Goal: Find specific page/section: Find specific page/section

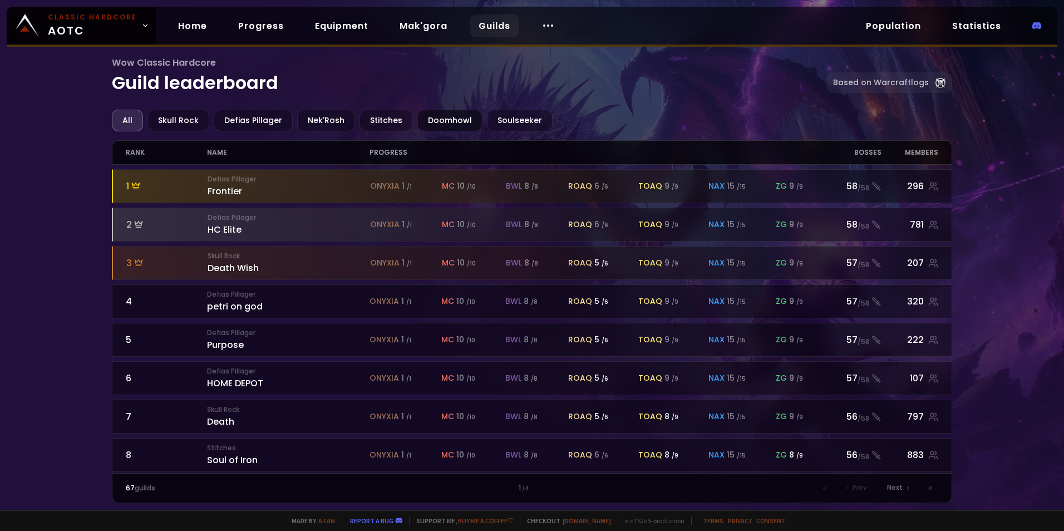
click at [445, 120] on div "Doomhowl" at bounding box center [449, 121] width 65 height 22
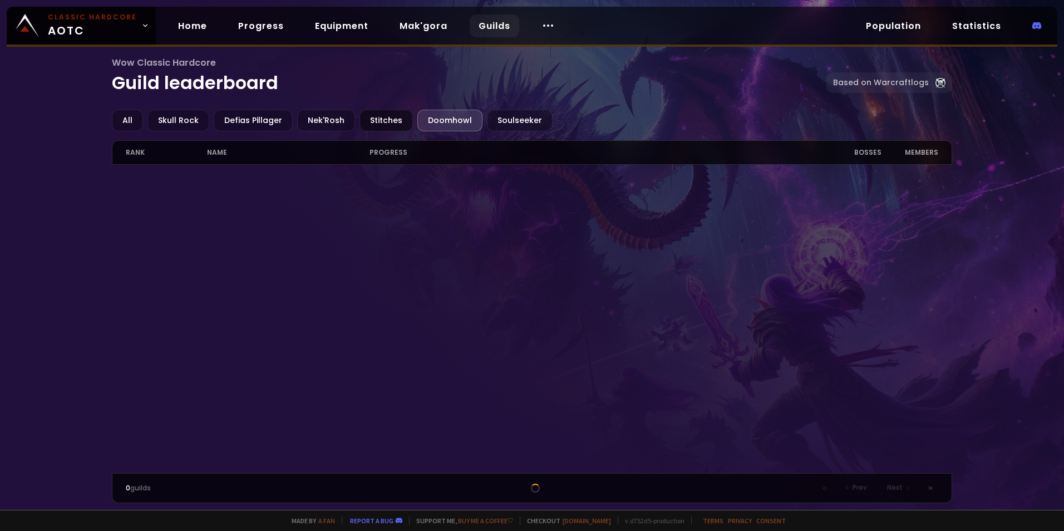
click at [360, 112] on div "Stitches" at bounding box center [386, 121] width 53 height 22
click at [321, 116] on div "Nek'Rosh" at bounding box center [326, 121] width 58 height 22
click at [244, 112] on div "Defias Pillager" at bounding box center [253, 121] width 79 height 22
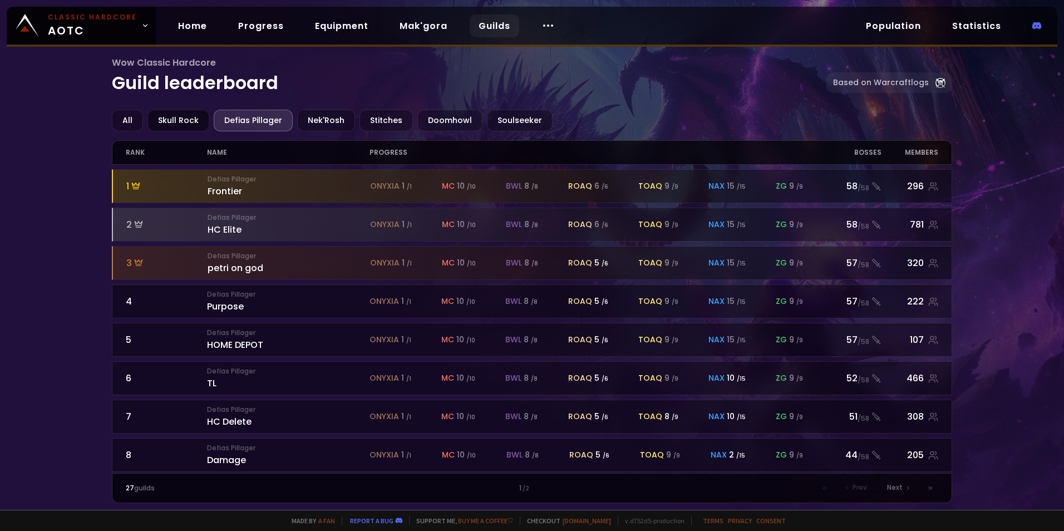
click at [188, 117] on div "Skull Rock" at bounding box center [178, 121] width 62 height 22
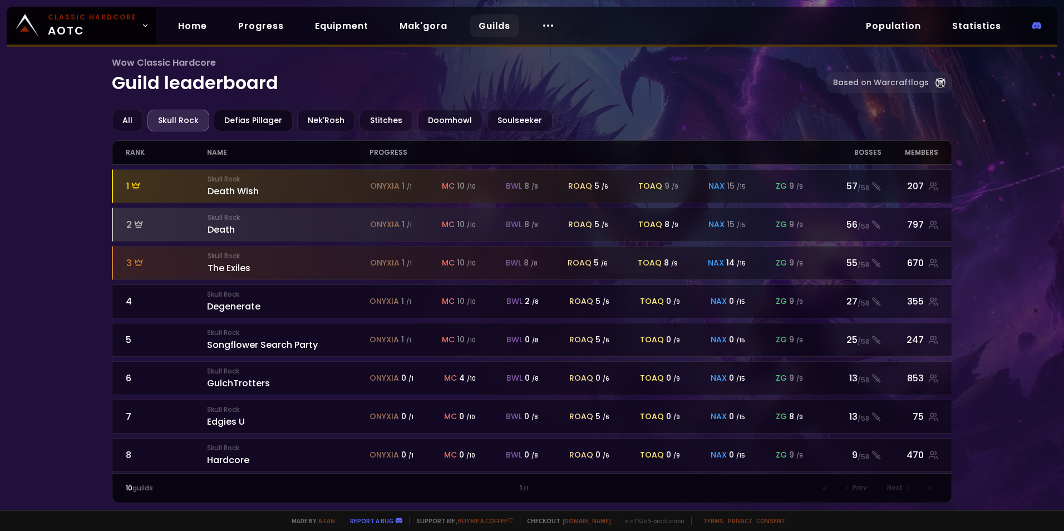
click at [268, 117] on div "Defias Pillager" at bounding box center [253, 121] width 79 height 22
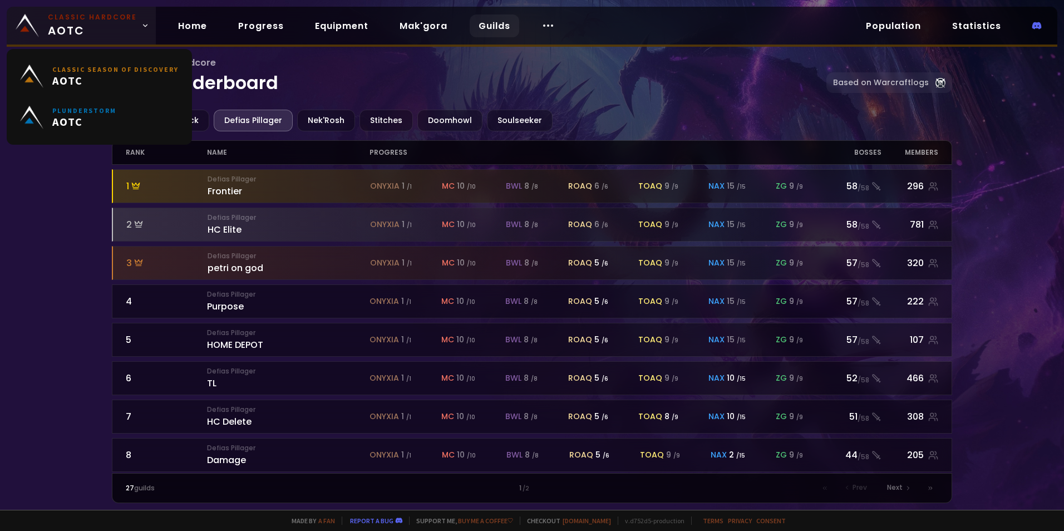
click at [125, 24] on span "Classic Hardcore AOTC" at bounding box center [92, 25] width 89 height 27
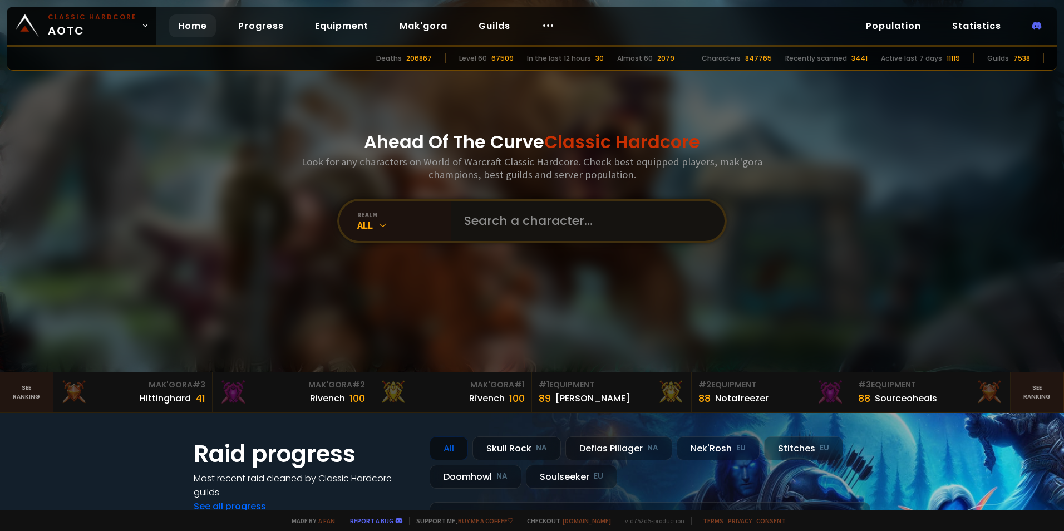
click at [474, 219] on input "text" at bounding box center [584, 221] width 254 height 40
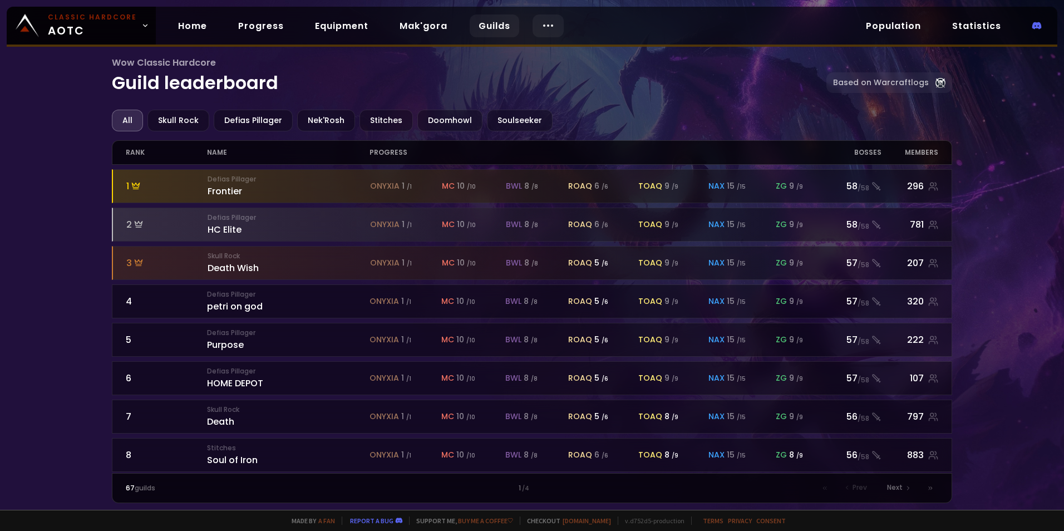
click at [533, 19] on div at bounding box center [548, 25] width 31 height 23
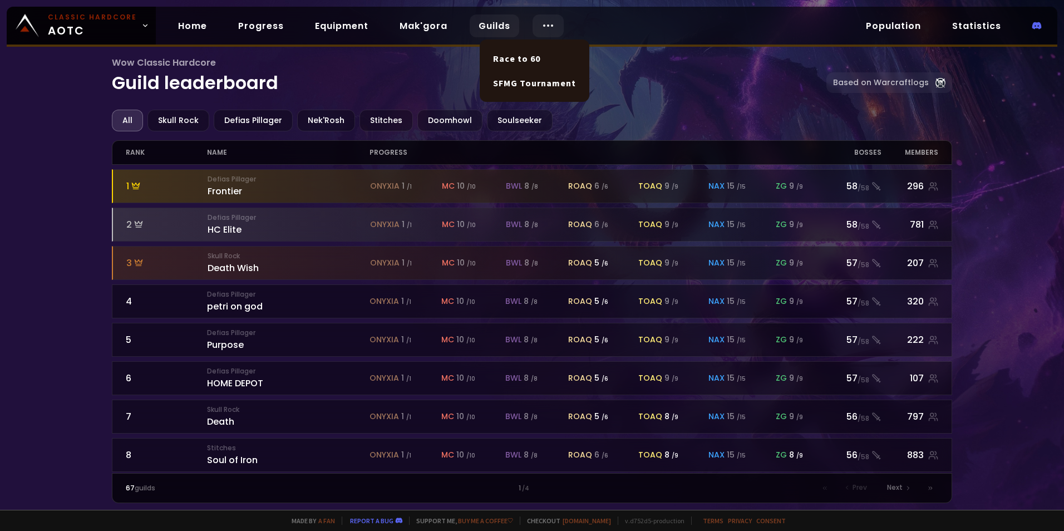
click at [533, 19] on div at bounding box center [548, 25] width 31 height 23
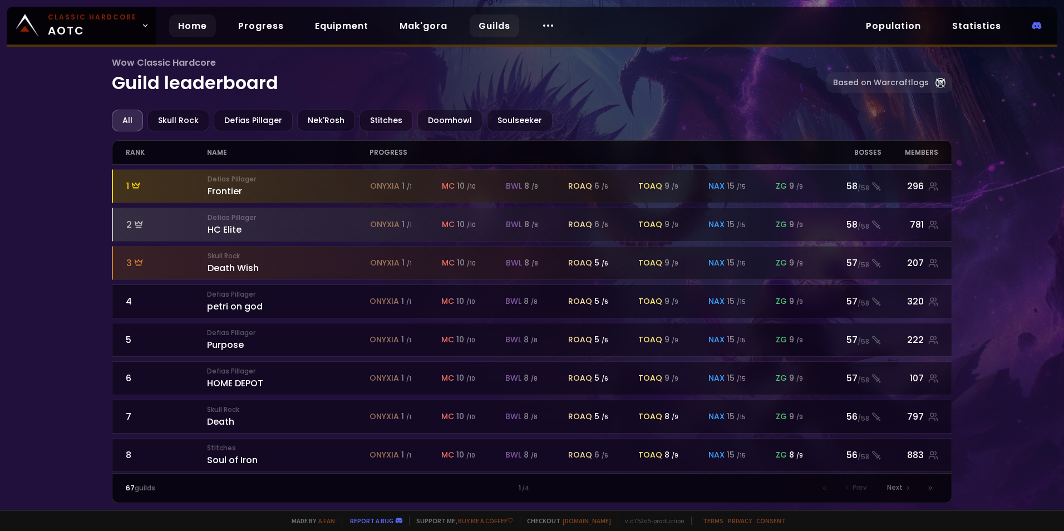
click at [203, 27] on link "Home" at bounding box center [192, 25] width 47 height 23
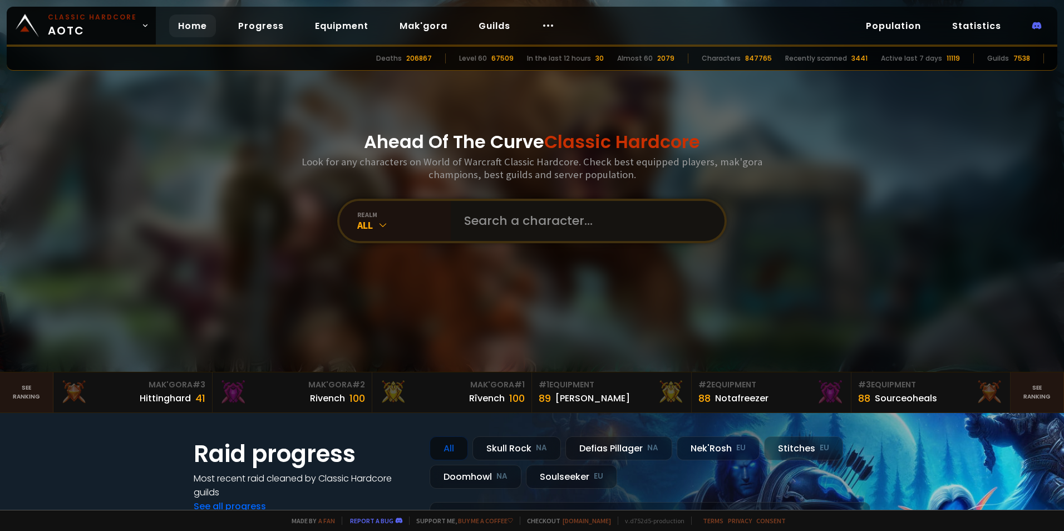
click at [563, 234] on input "text" at bounding box center [584, 221] width 254 height 40
click at [557, 217] on input "text" at bounding box center [584, 221] width 254 height 40
type input "Risen"
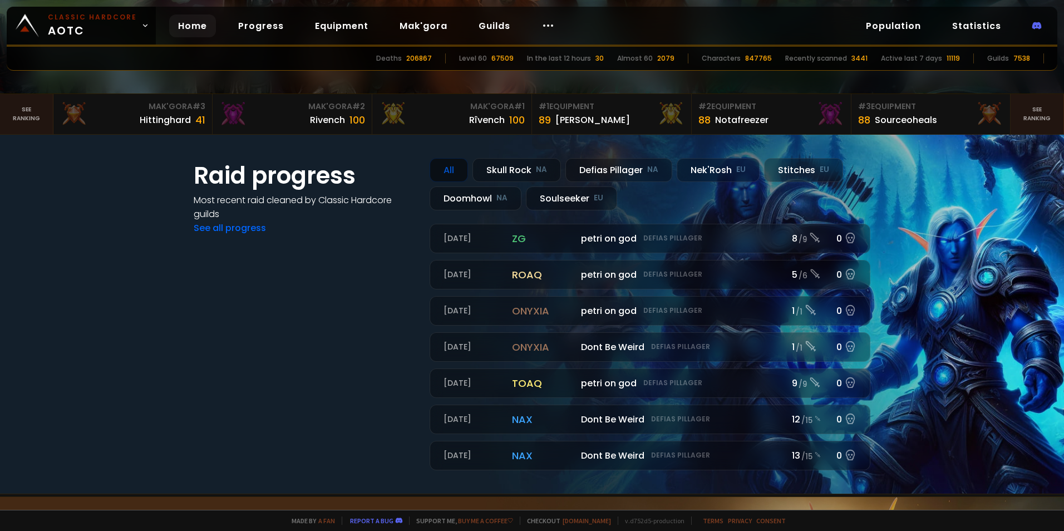
scroll to position [167, 0]
